Goal: Entertainment & Leisure: Consume media (video, audio)

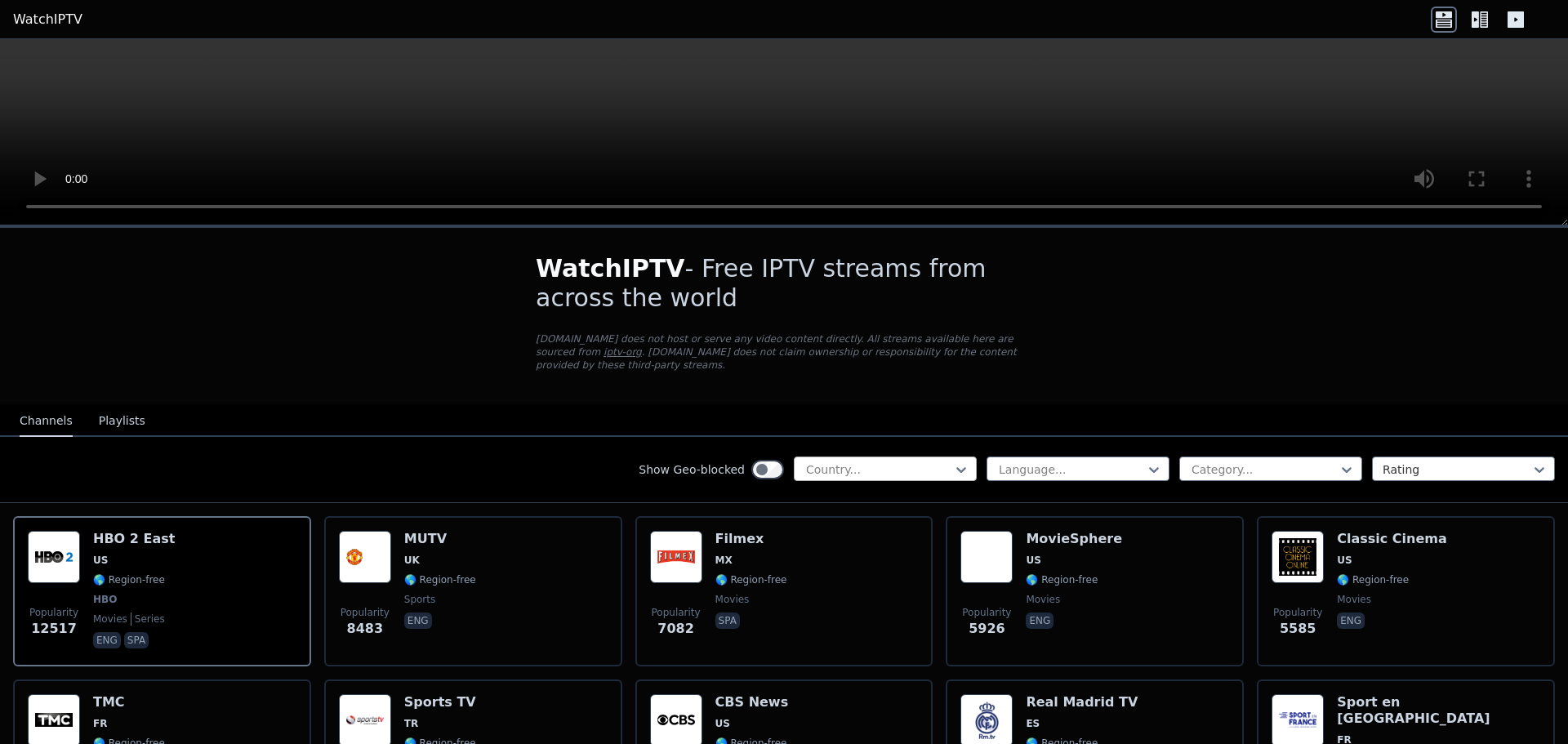
click at [816, 462] on div at bounding box center [878, 470] width 148 height 16
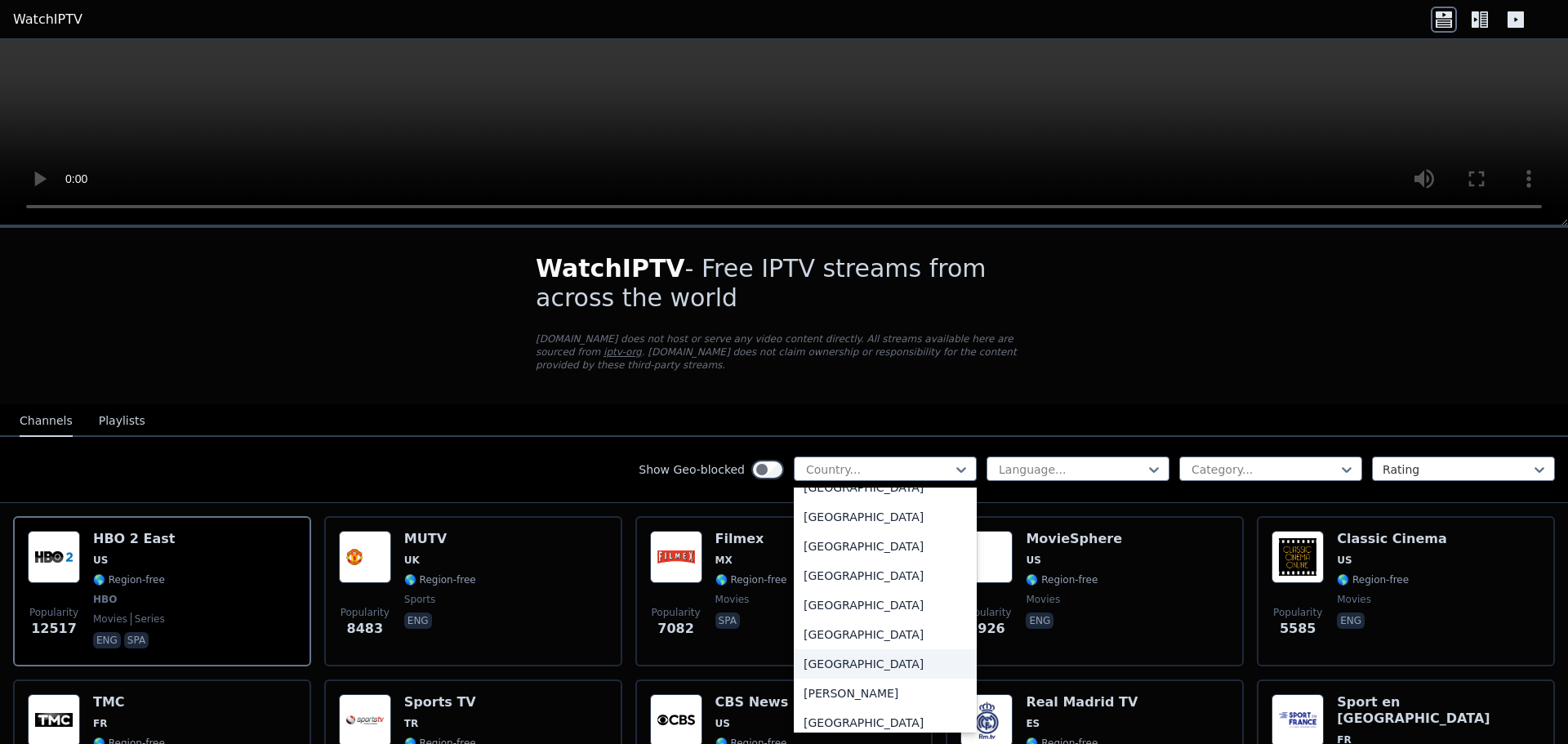
scroll to position [898, 0]
click at [817, 562] on div "[GEOGRAPHIC_DATA]" at bounding box center [885, 577] width 183 height 29
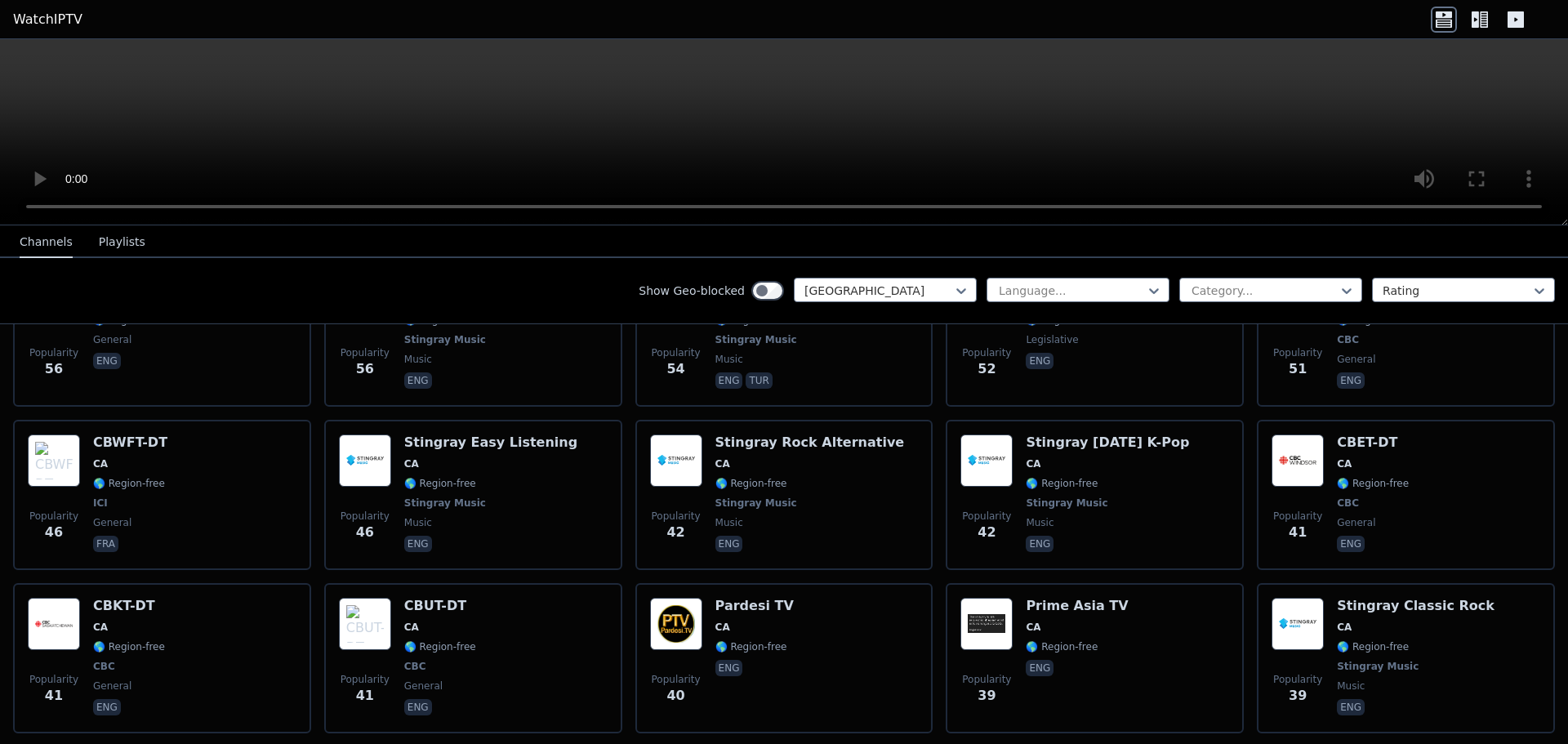
scroll to position [2122, 0]
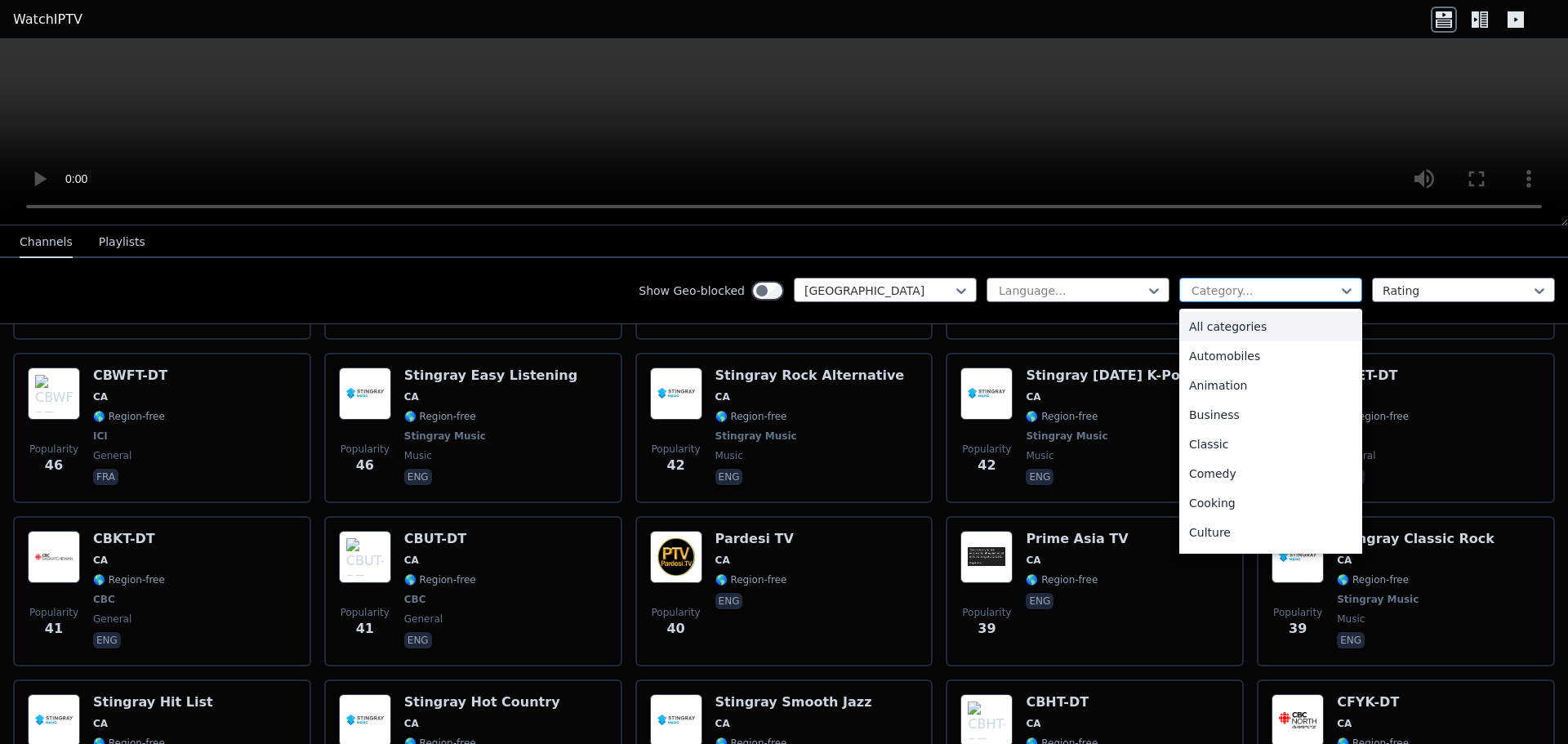
click at [1201, 285] on div at bounding box center [1264, 291] width 148 height 16
click at [1203, 474] on div "Sports" at bounding box center [1270, 476] width 183 height 29
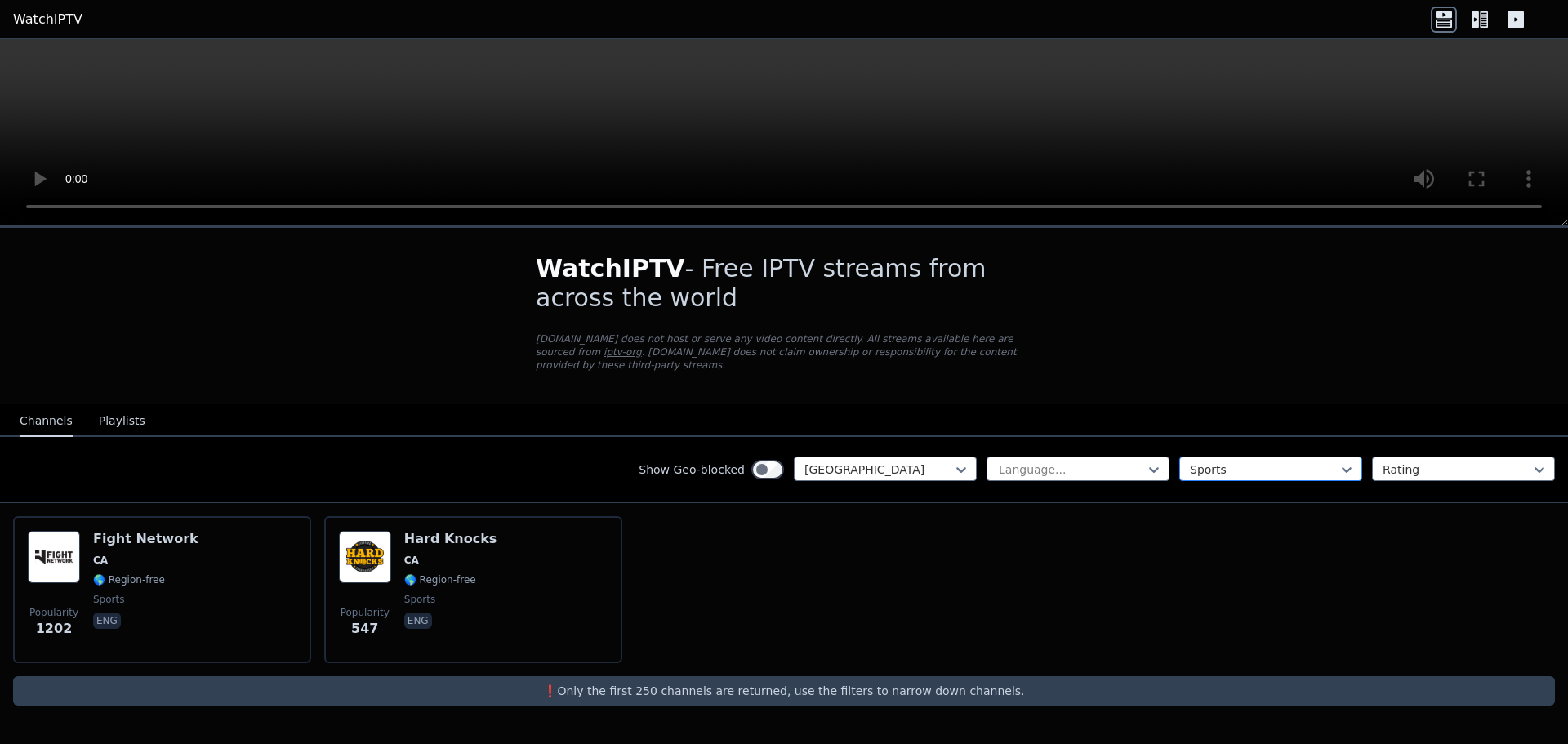
click at [1259, 456] on div "Sports" at bounding box center [1270, 468] width 183 height 24
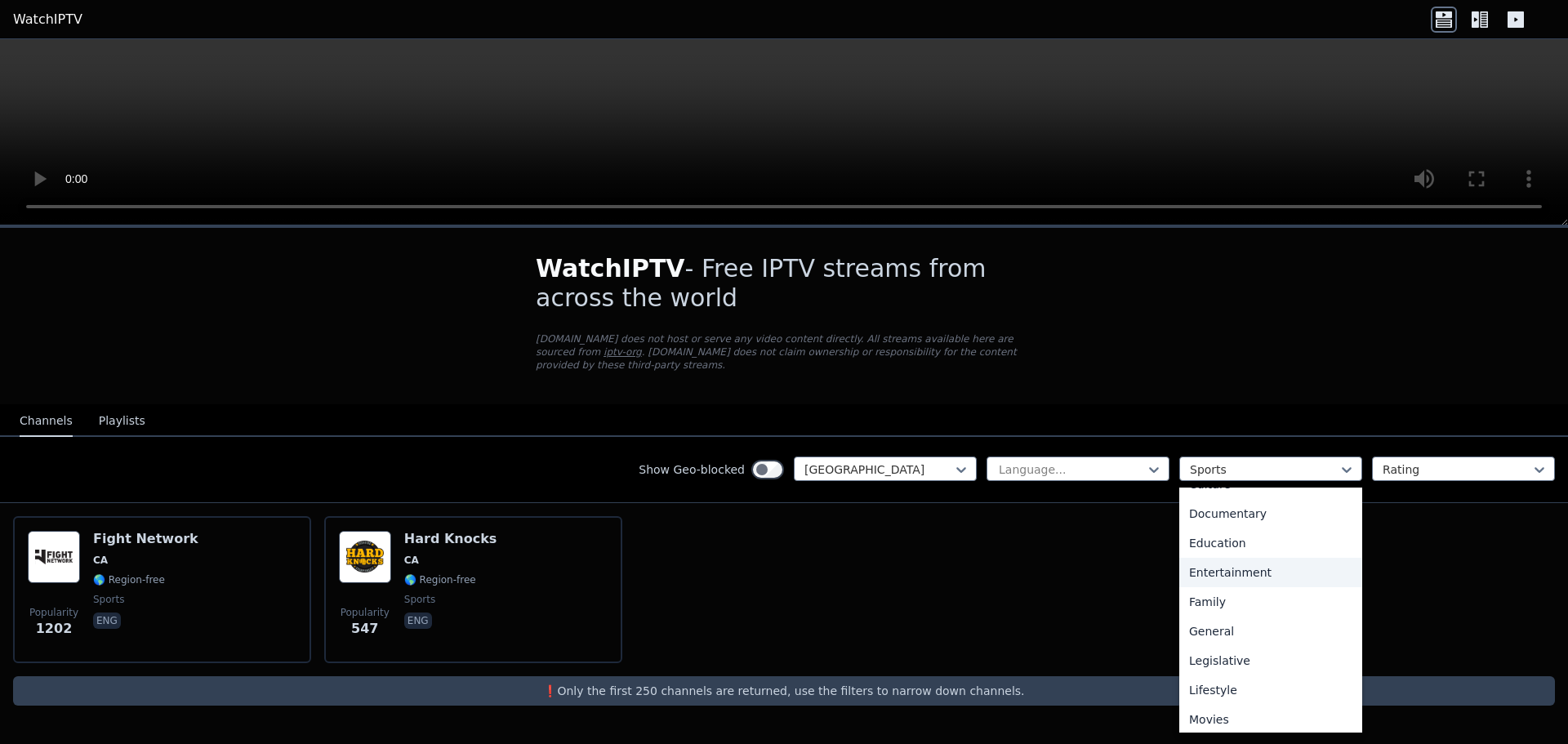
scroll to position [229, 0]
click at [1215, 621] on div "General" at bounding box center [1270, 629] width 183 height 29
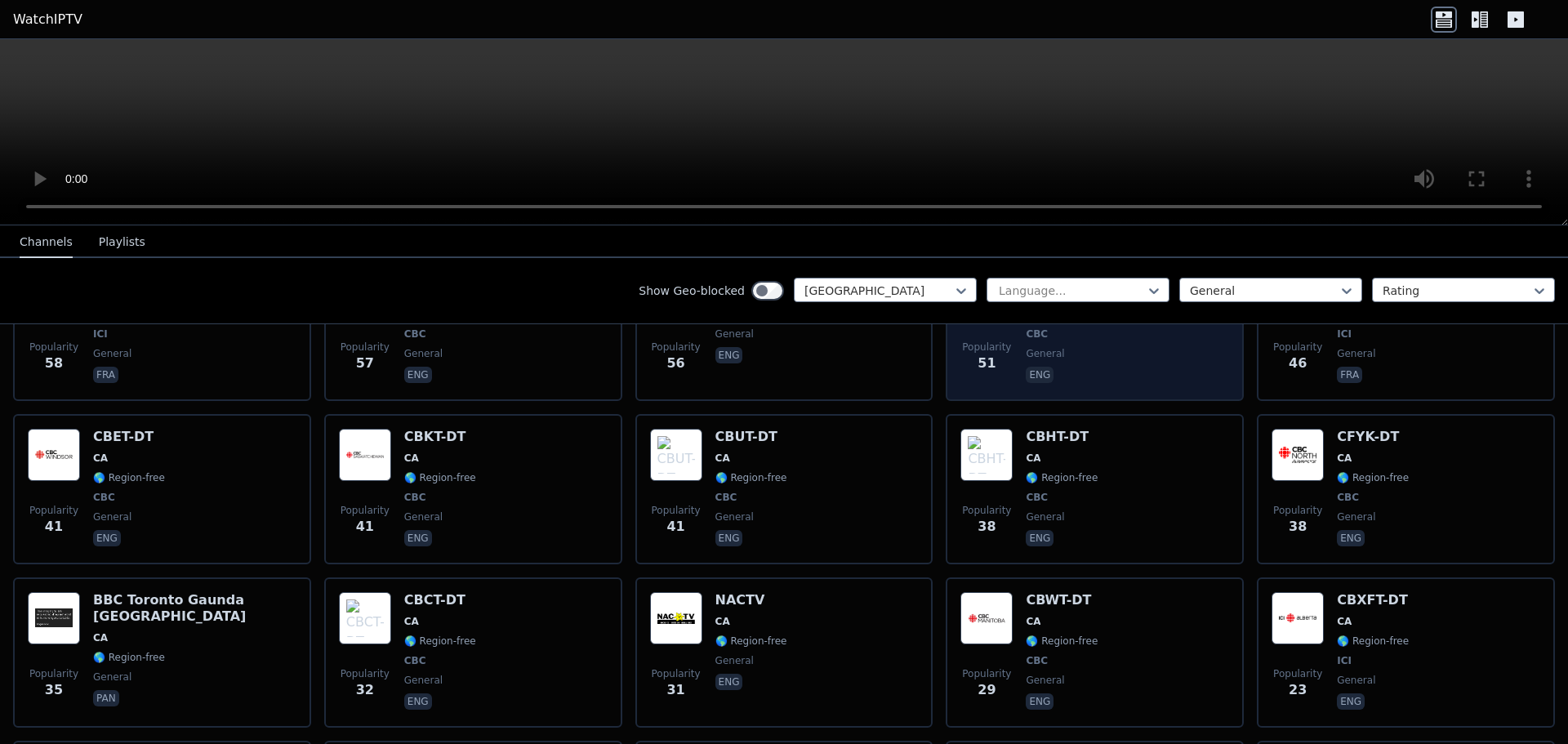
scroll to position [873, 0]
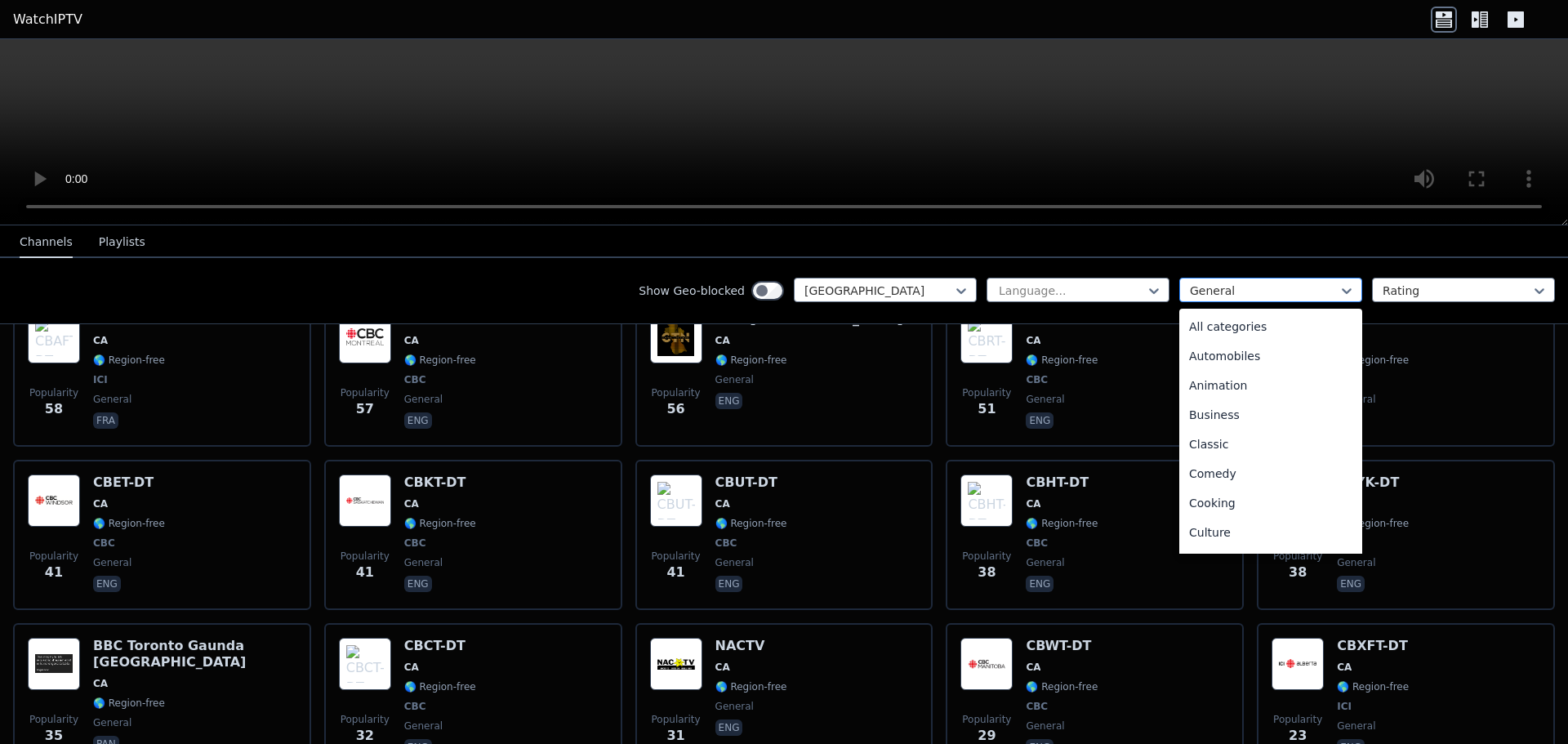
click at [1220, 278] on div "General" at bounding box center [1270, 290] width 183 height 24
click at [1198, 330] on div "All categories" at bounding box center [1270, 327] width 183 height 29
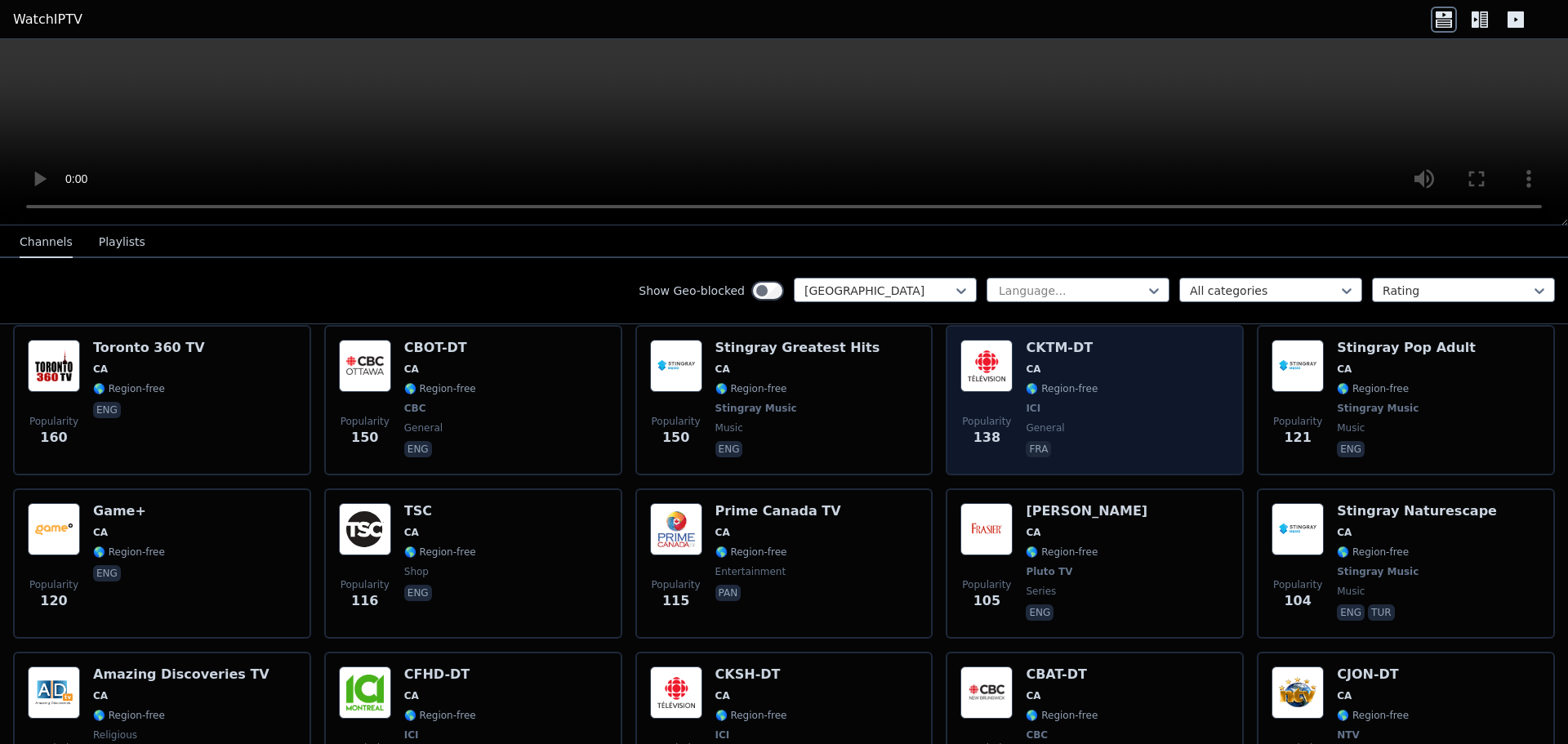
scroll to position [543, 0]
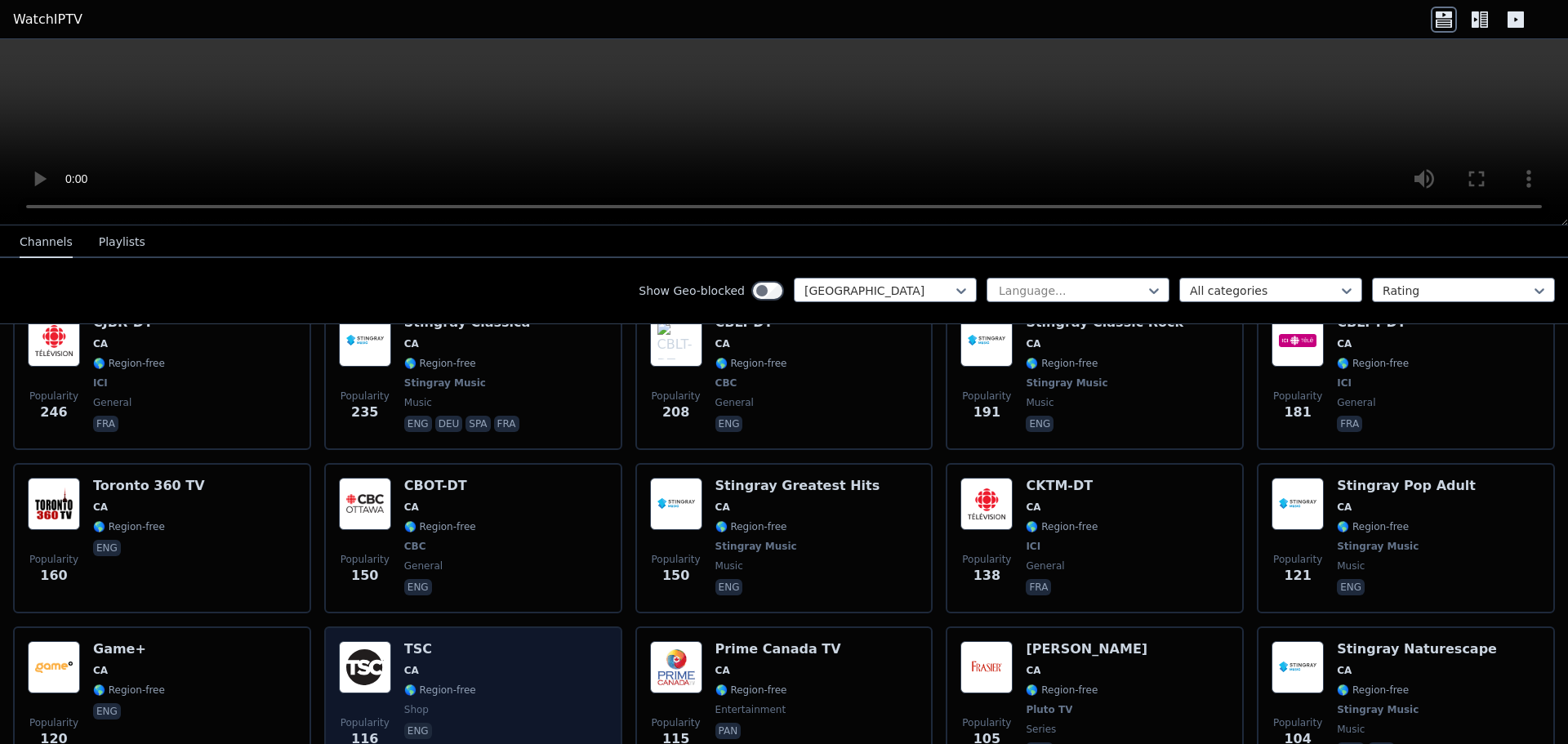
click at [428, 641] on h6 "TSC" at bounding box center [439, 649] width 72 height 16
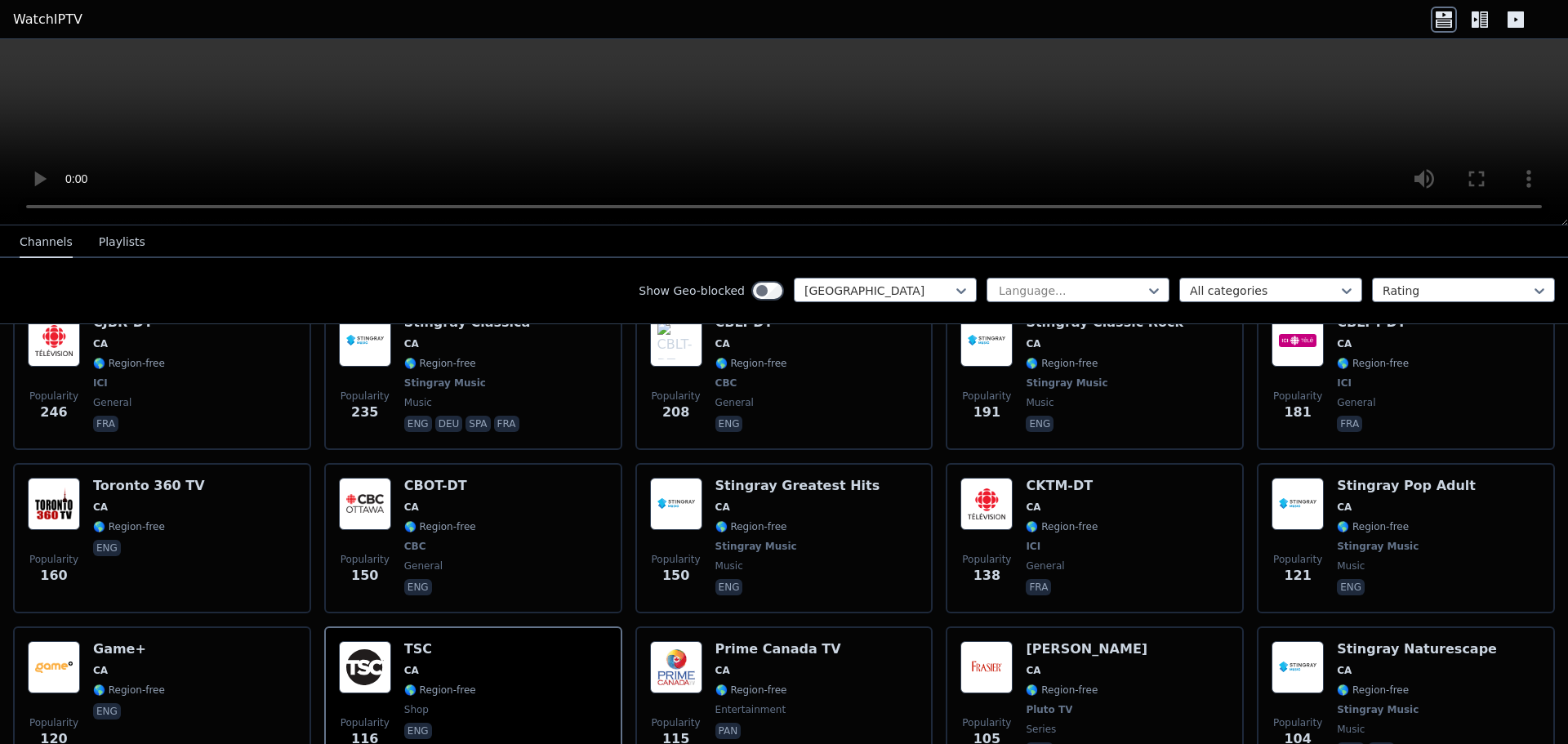
click at [1482, 16] on icon at bounding box center [1483, 20] width 8 height 16
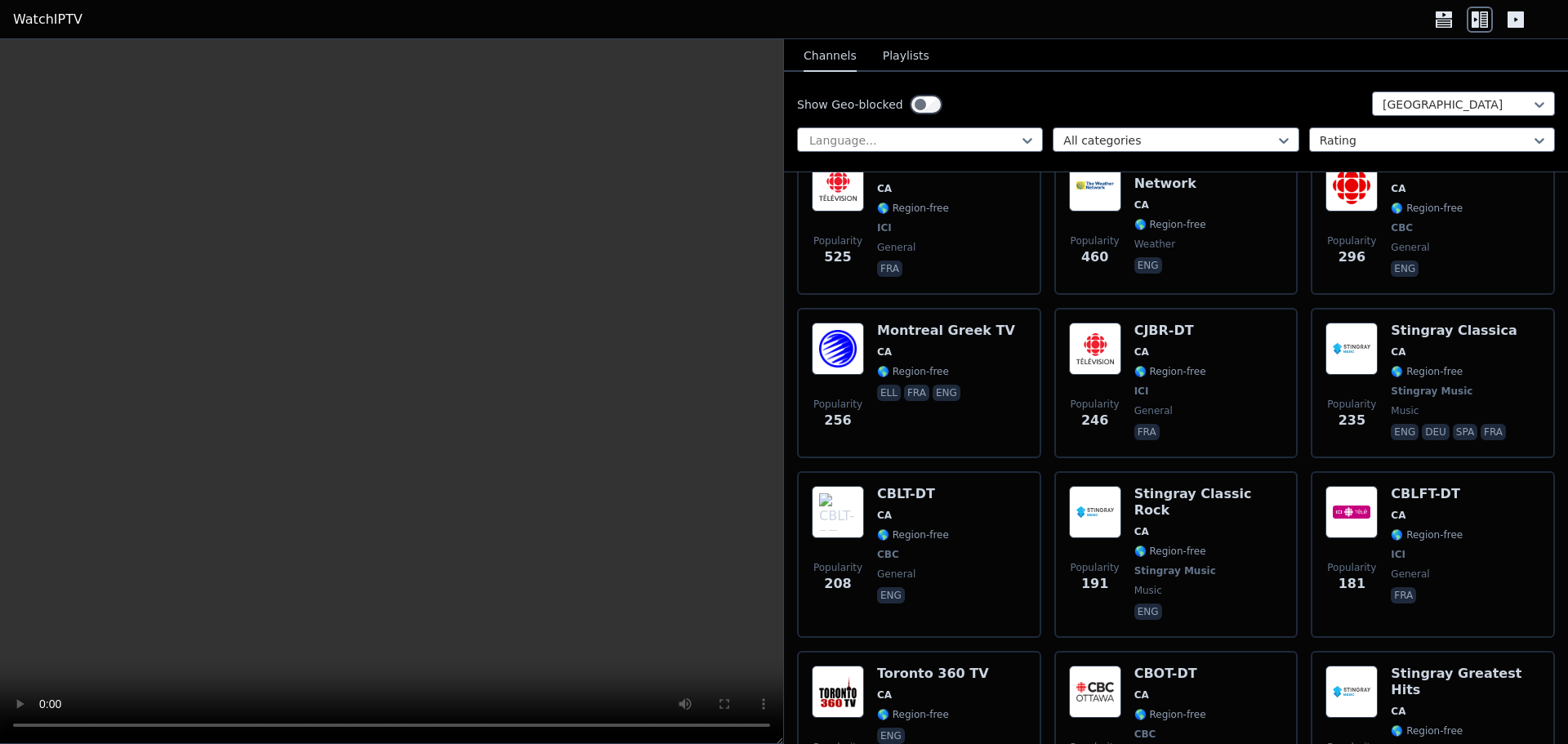
click at [1521, 21] on icon at bounding box center [1515, 20] width 16 height 16
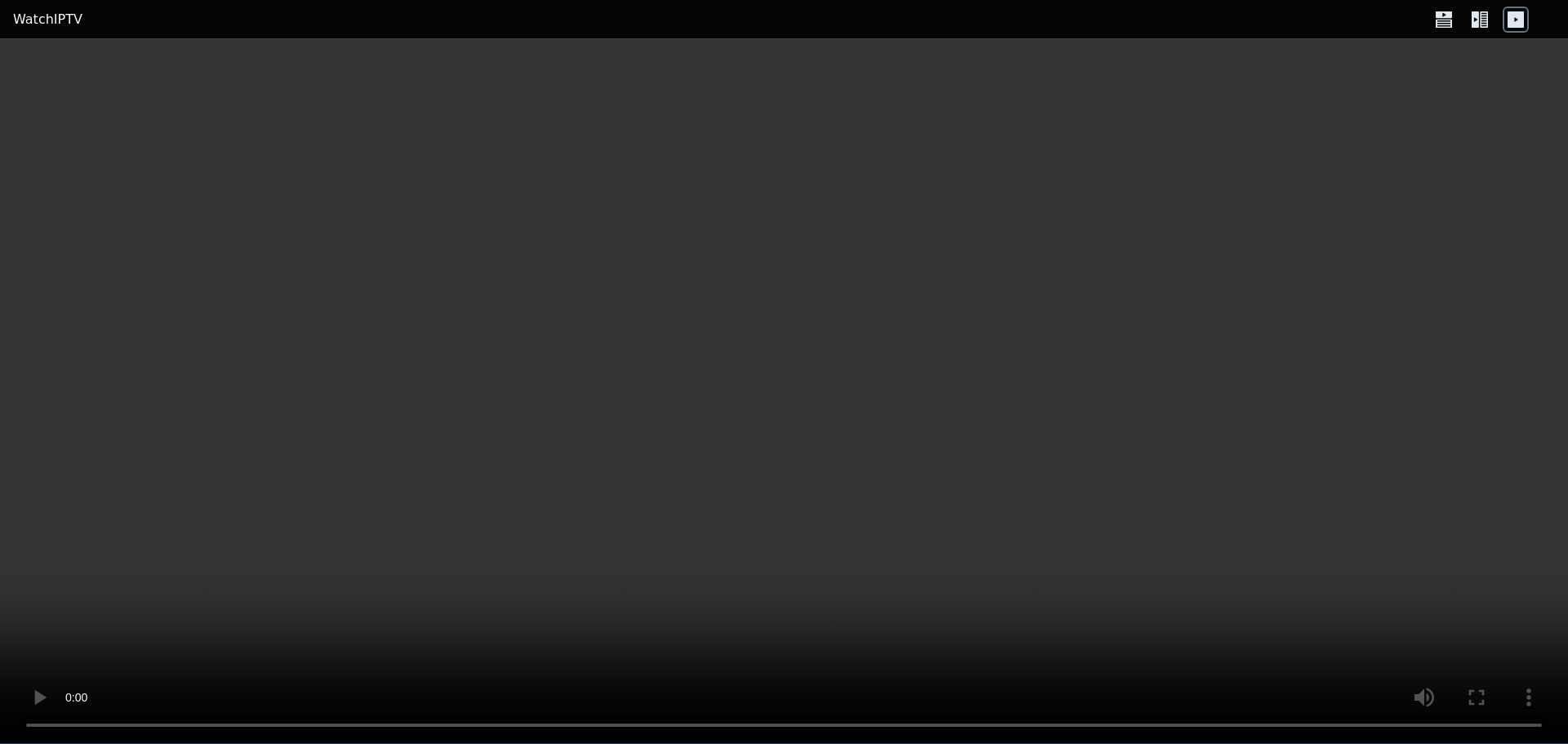
click at [1521, 21] on icon at bounding box center [1515, 20] width 16 height 16
